Goal: Navigation & Orientation: Find specific page/section

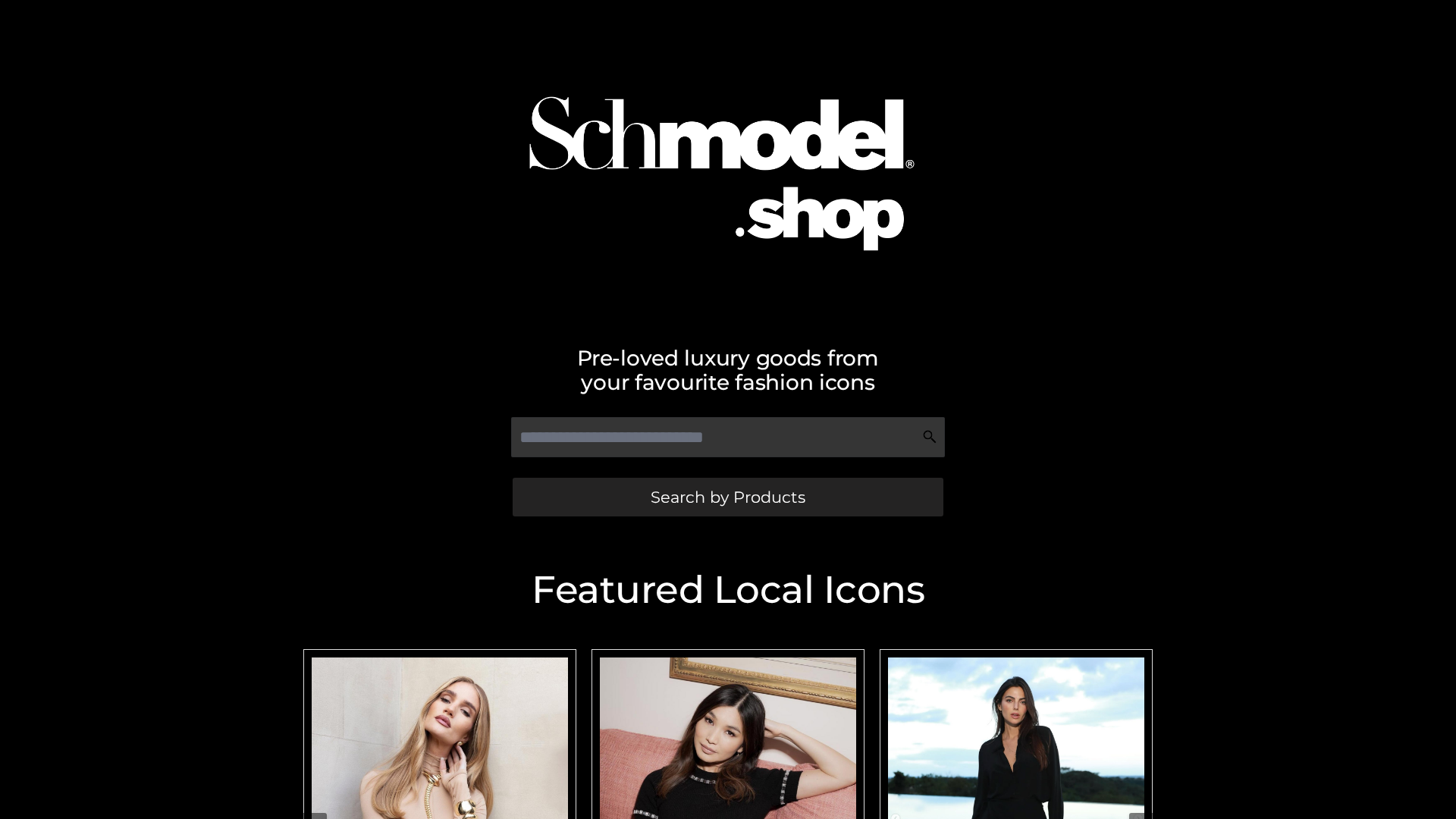
click at [728, 496] on span "Search by Products" at bounding box center [728, 497] width 154 height 16
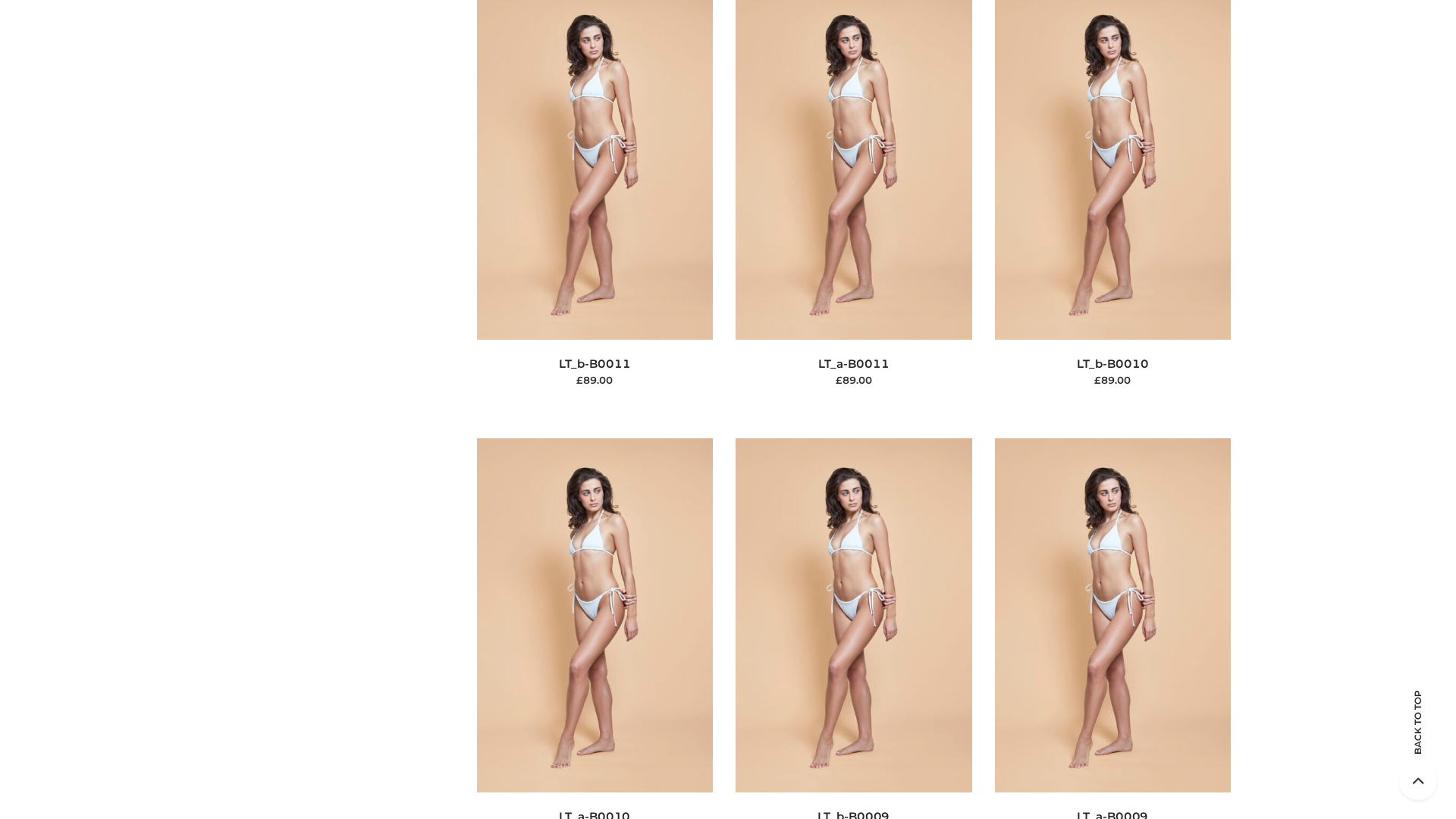
scroll to position [6809, 0]
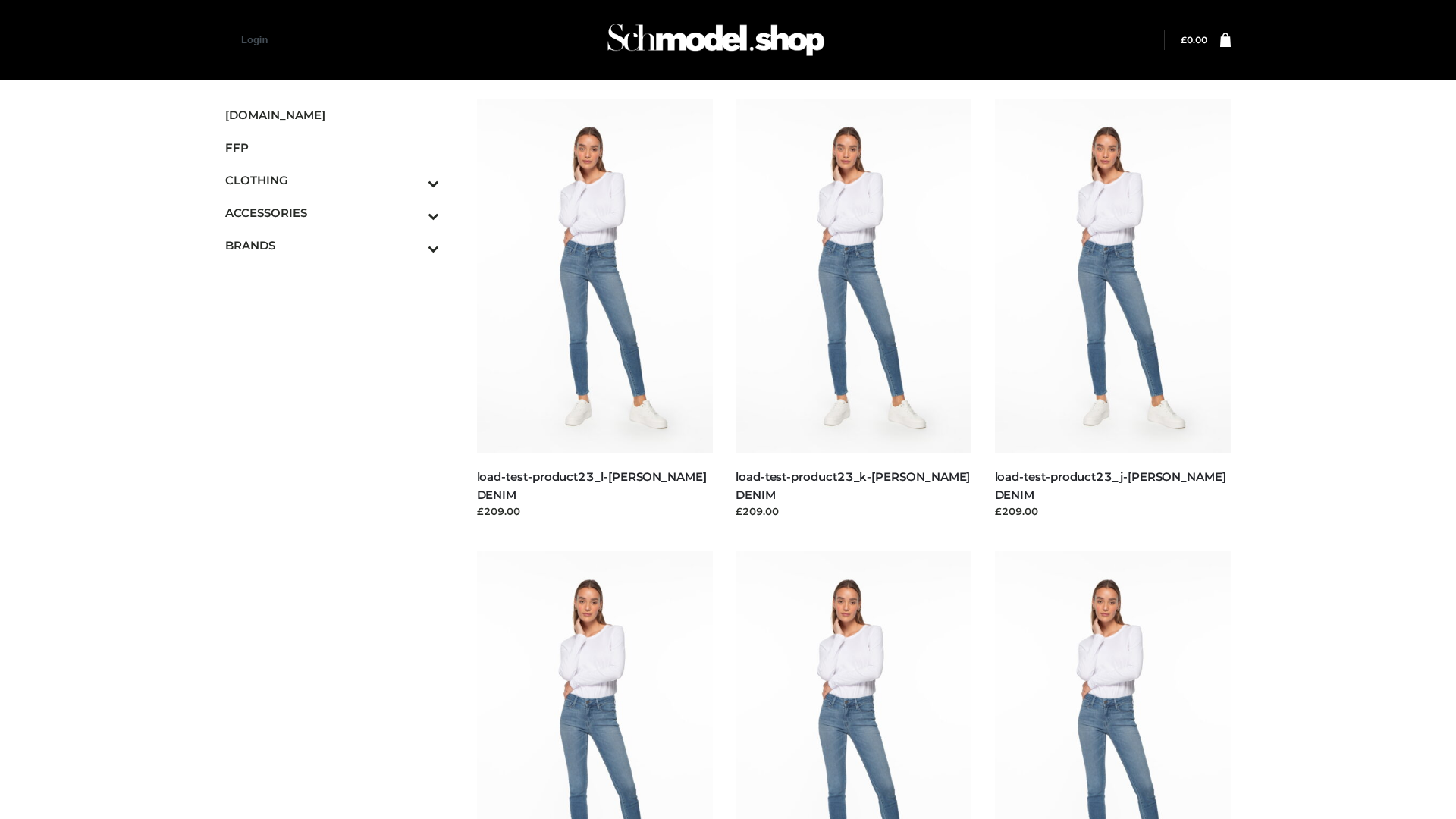
scroll to position [1329, 0]
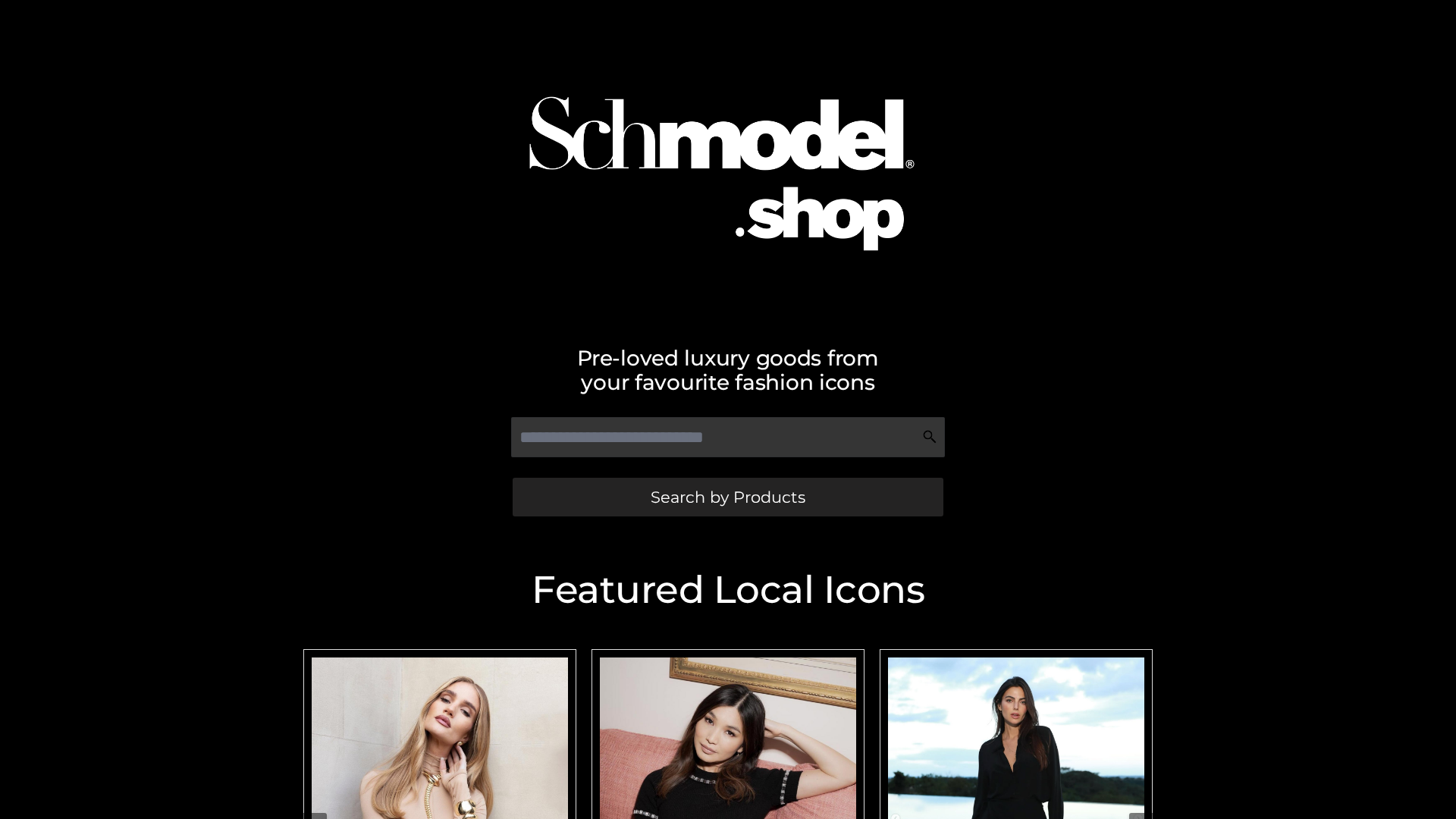
click at [728, 496] on span "Search by Products" at bounding box center [728, 497] width 154 height 16
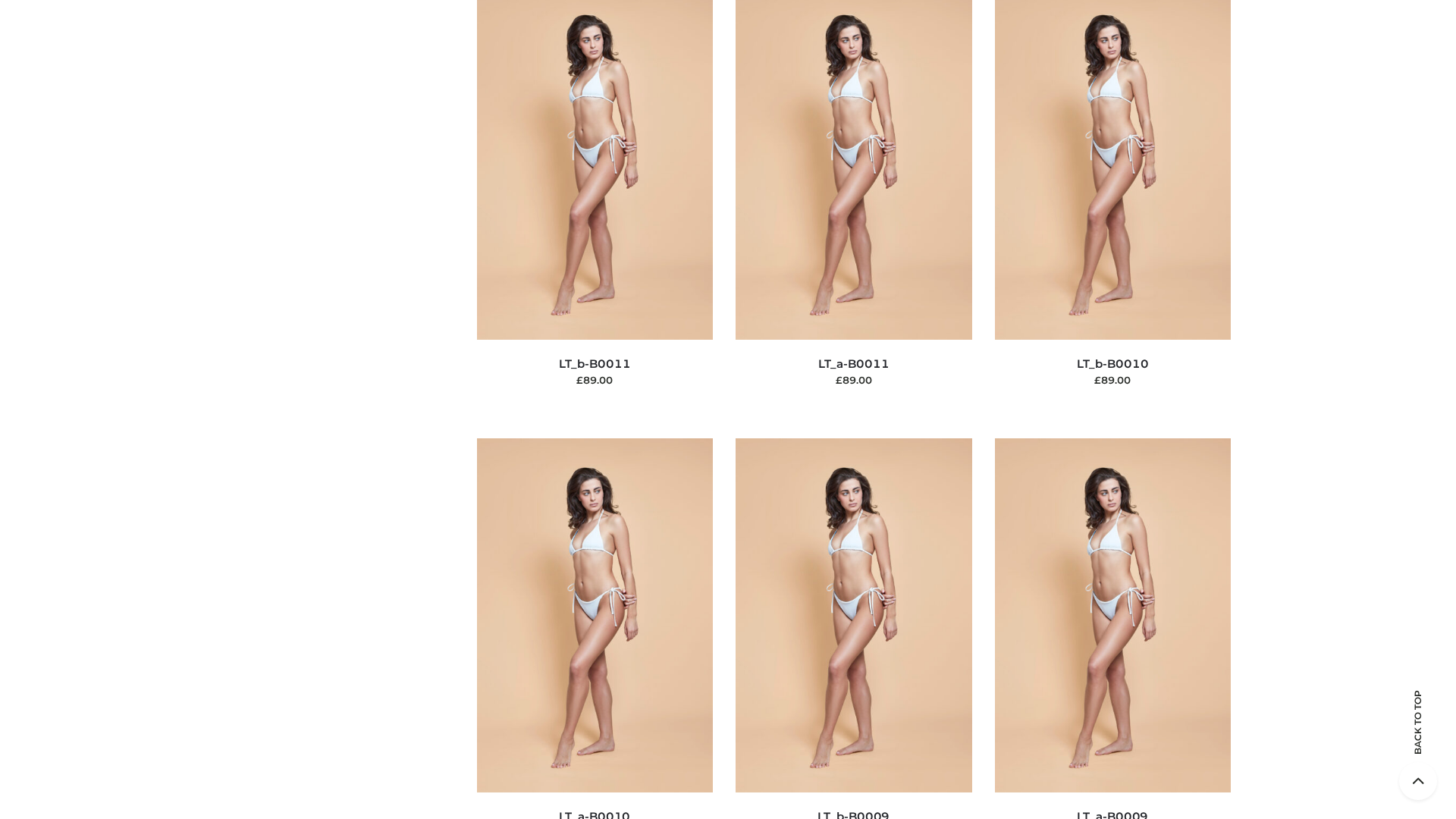
scroll to position [6809, 0]
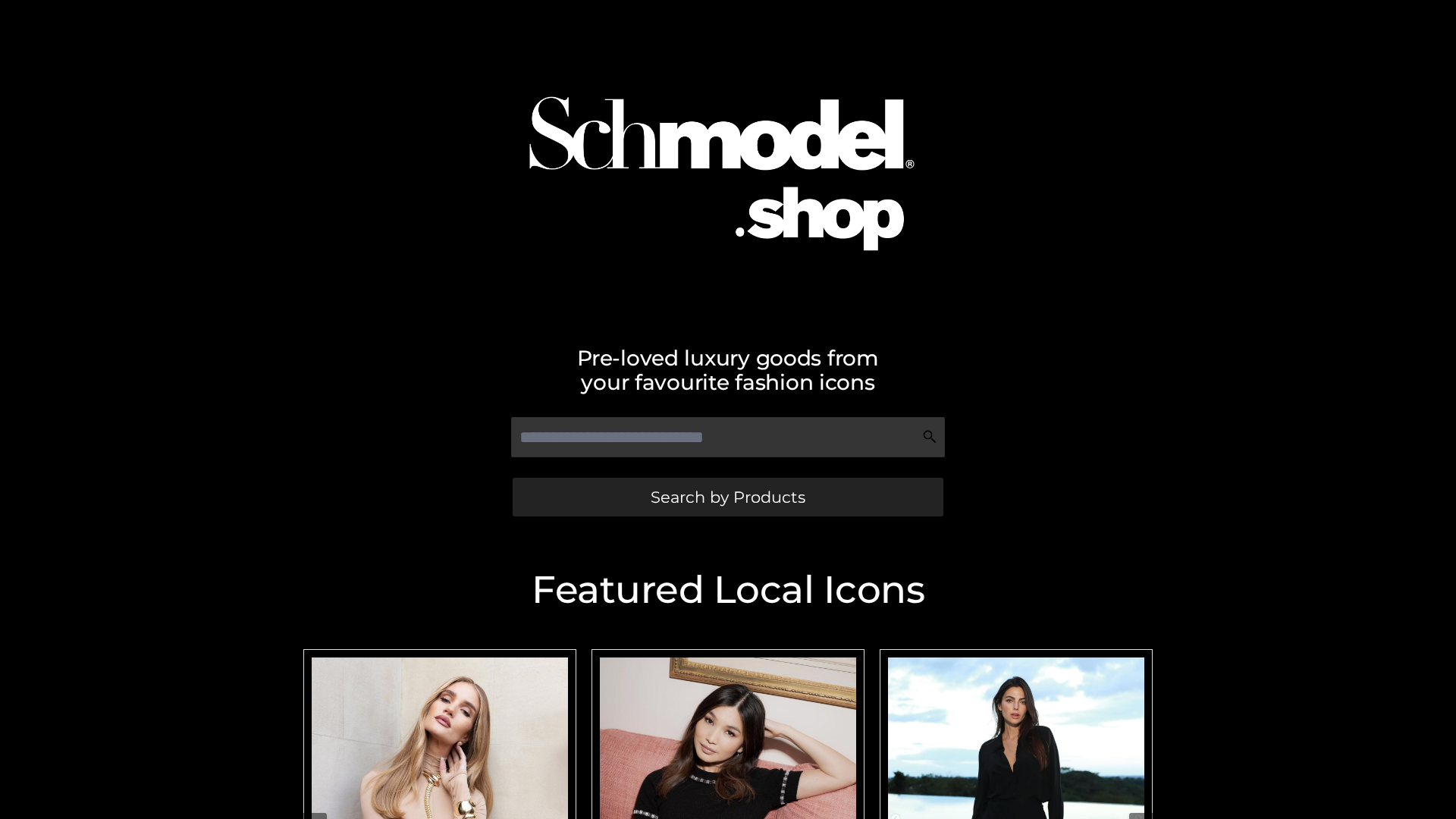
click at [728, 496] on span "Search by Products" at bounding box center [728, 497] width 154 height 16
